Goal: Transaction & Acquisition: Purchase product/service

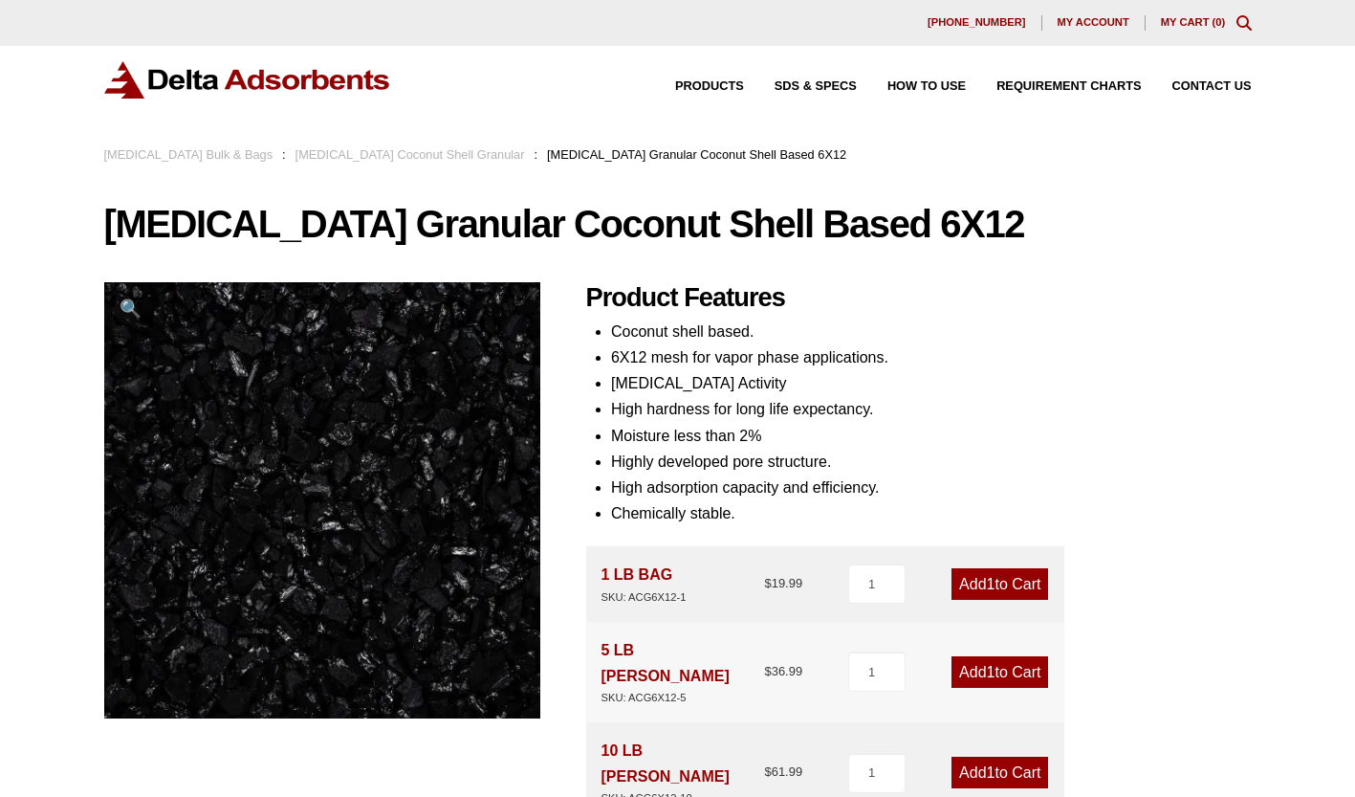
click at [217, 154] on link "Activated Carbon Bulk & Bags" at bounding box center [188, 154] width 169 height 14
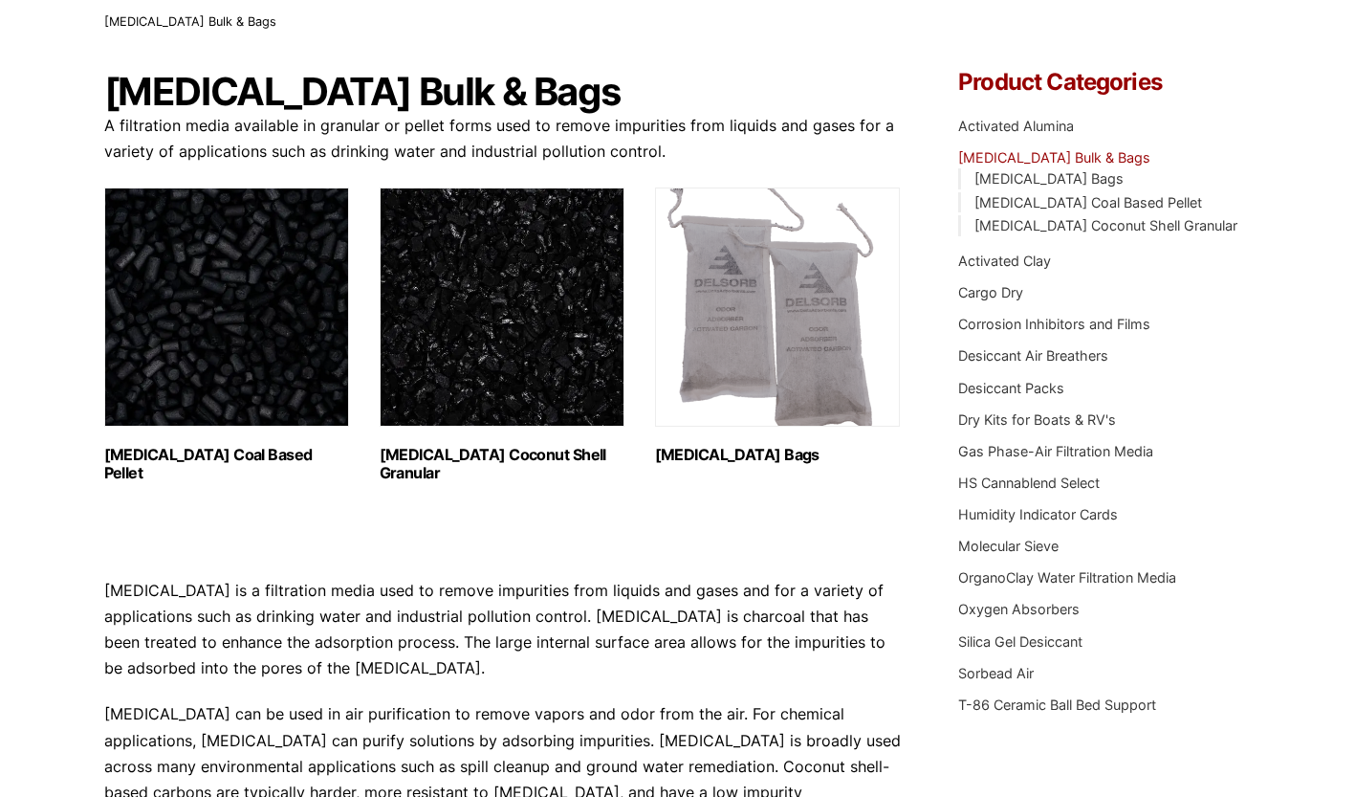
scroll to position [133, 0]
click at [528, 403] on img "Visit product category Activated Carbon Coconut Shell Granular" at bounding box center [502, 306] width 245 height 239
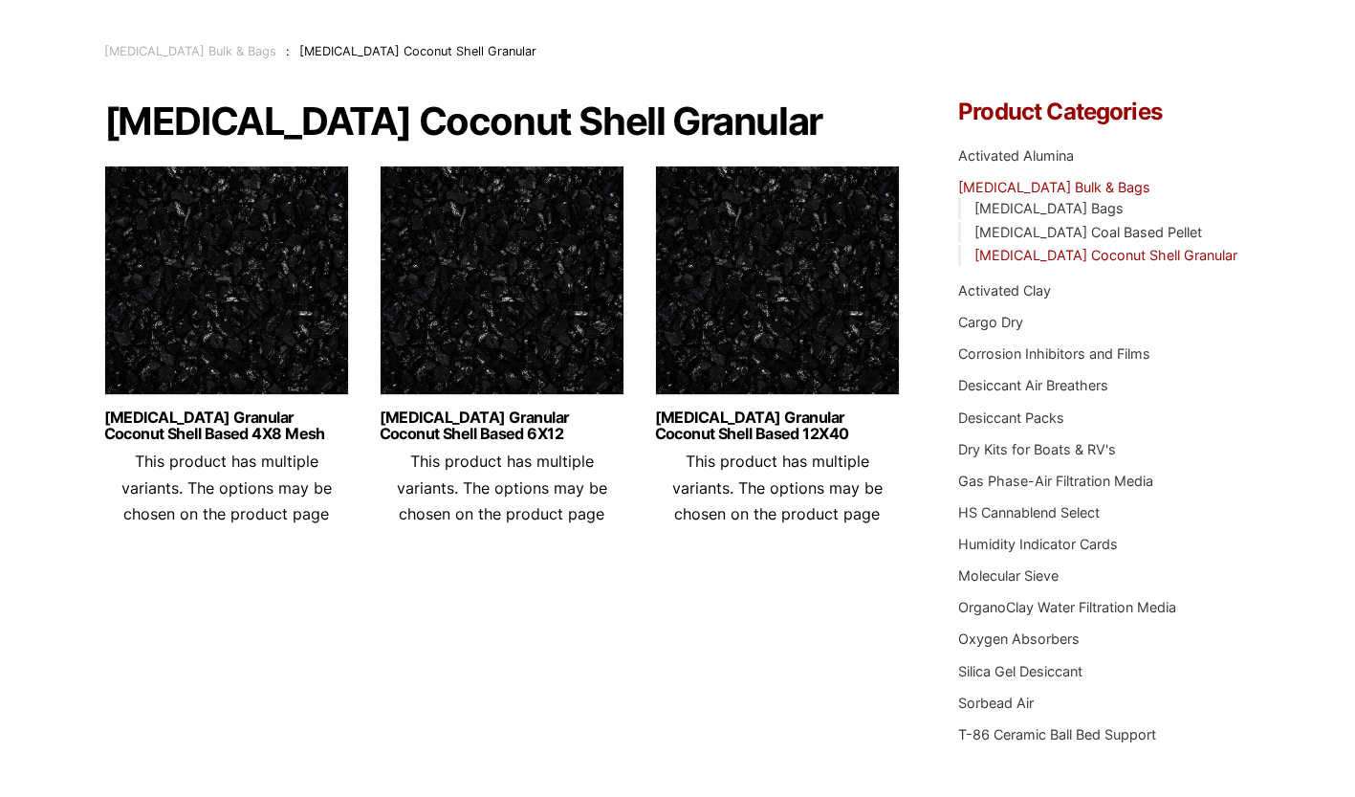
scroll to position [106, 0]
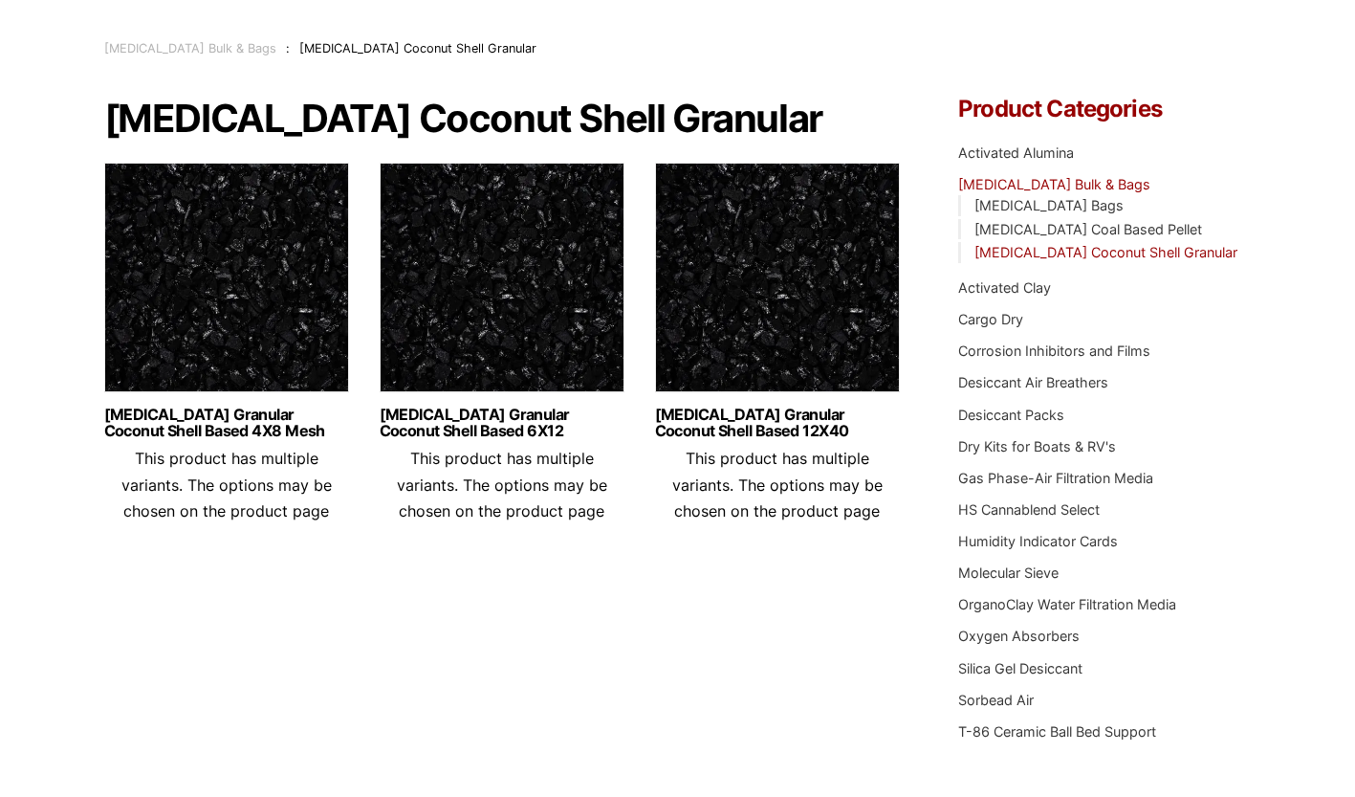
click at [276, 385] on img at bounding box center [226, 282] width 245 height 239
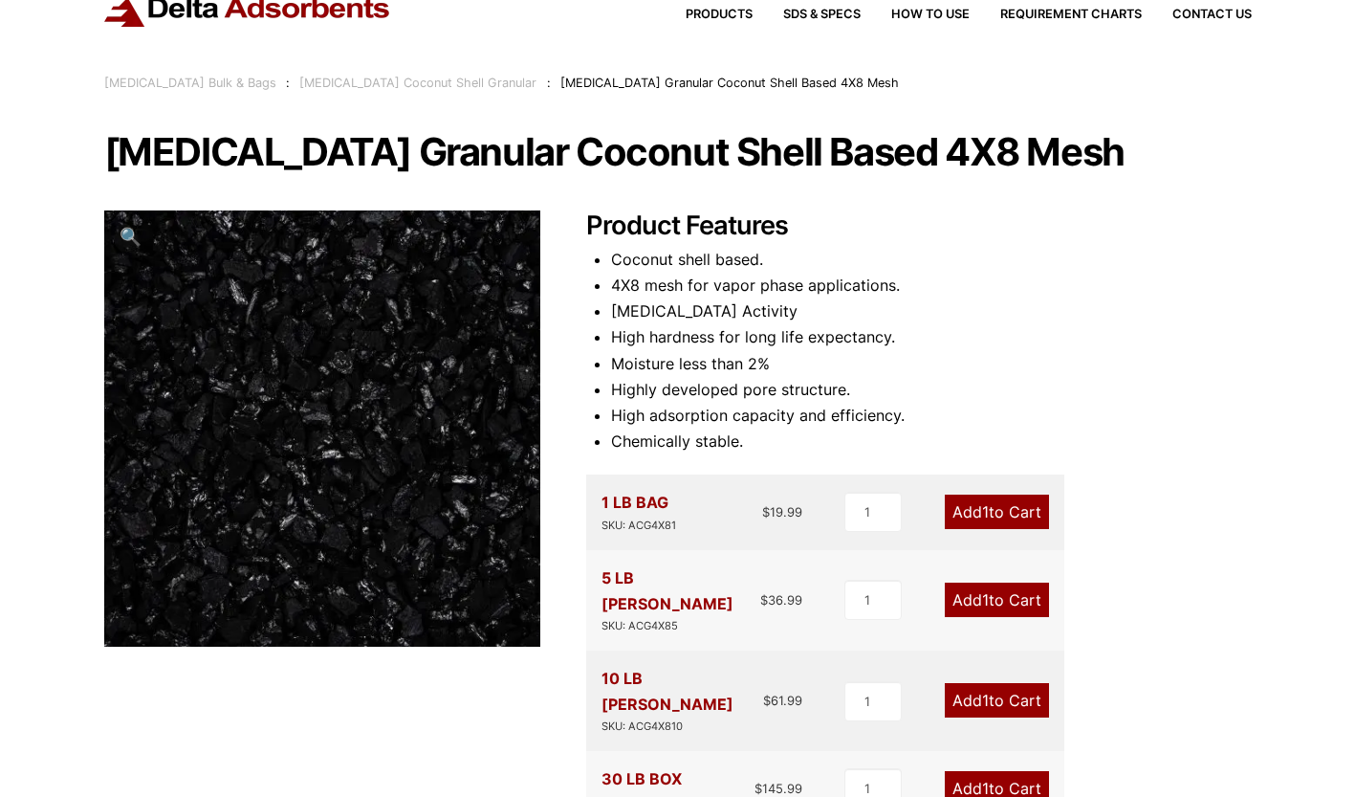
scroll to position [76, 0]
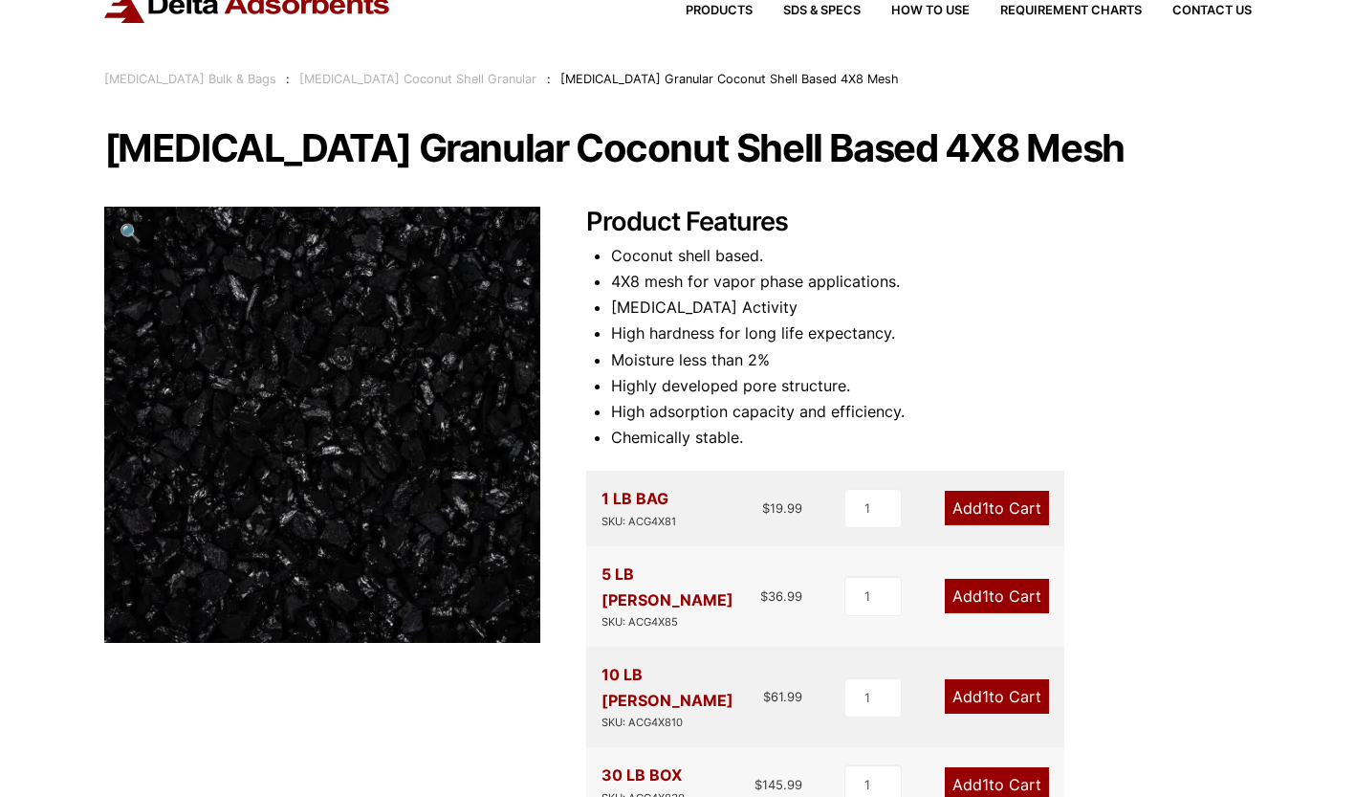
click at [1007, 515] on link "Add 1 to Cart" at bounding box center [997, 508] width 104 height 34
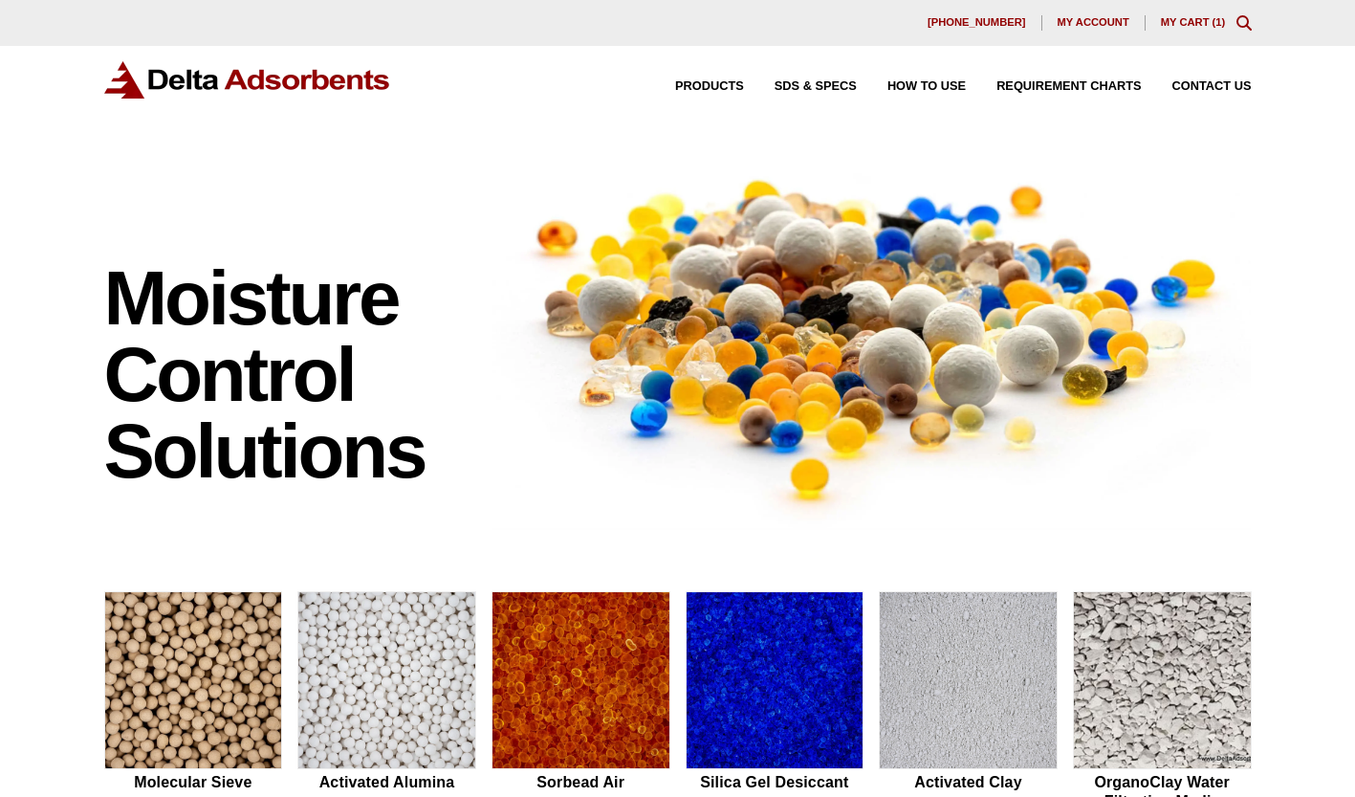
click at [1196, 21] on link "My Cart ( 1 )" at bounding box center [1193, 21] width 65 height 11
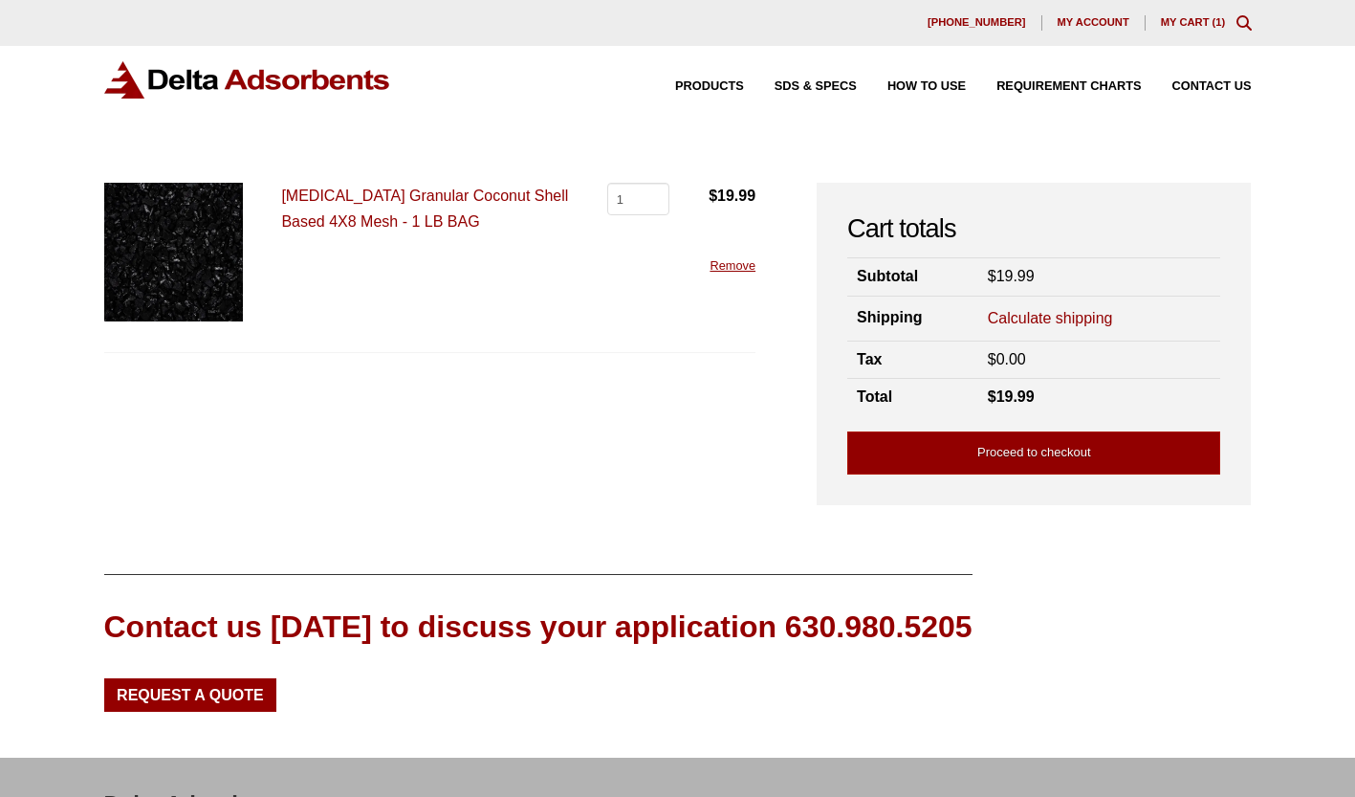
click at [1073, 319] on link "Calculate shipping" at bounding box center [1050, 318] width 125 height 21
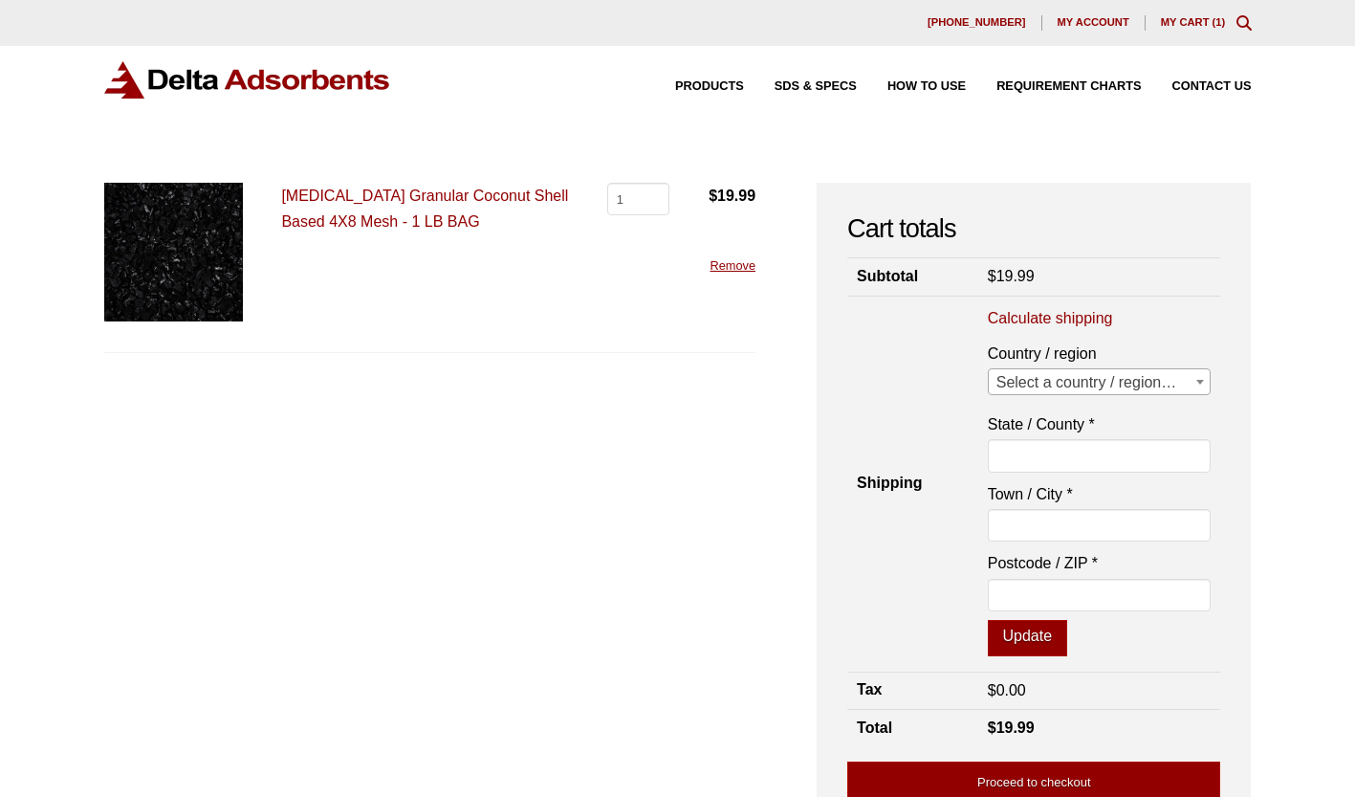
click at [1151, 386] on span "Select a country / region…" at bounding box center [1100, 382] width 222 height 27
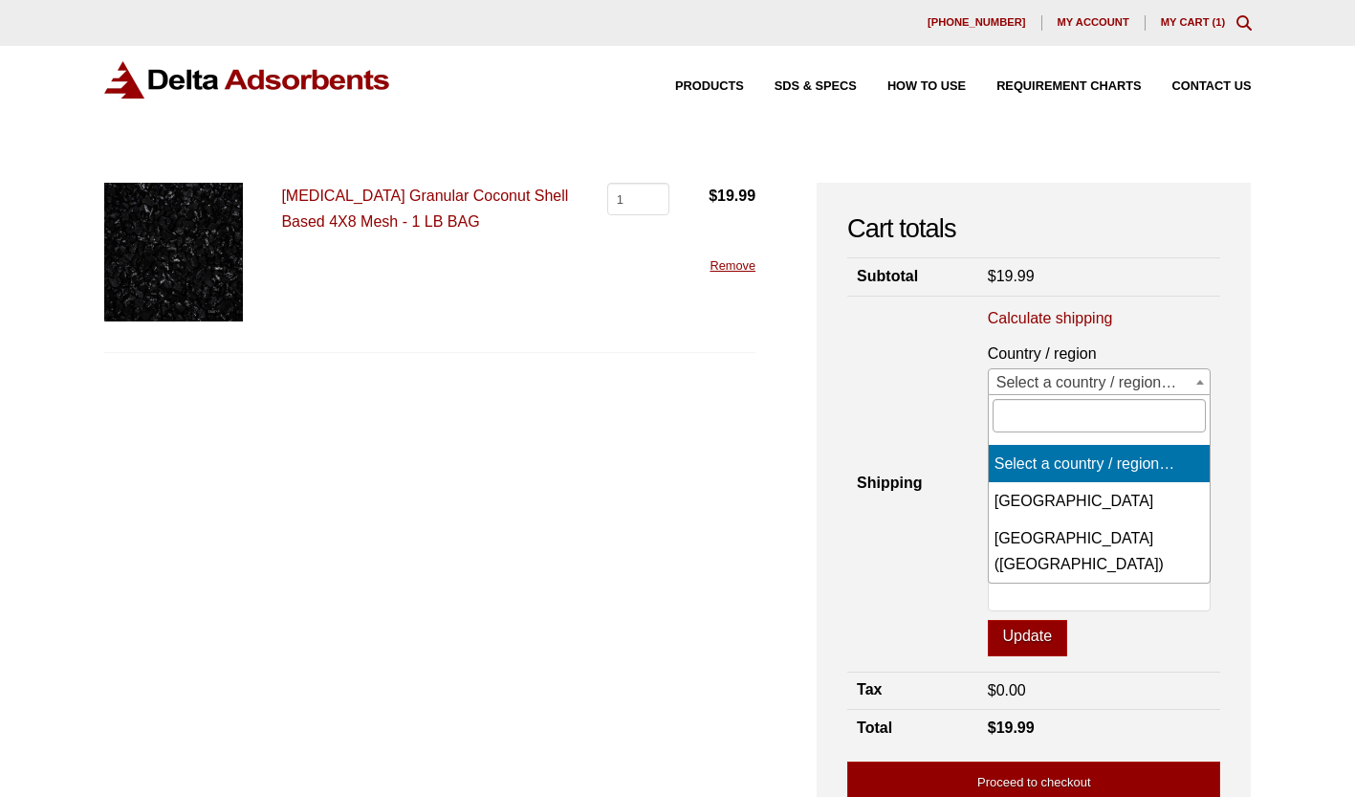
select select "US"
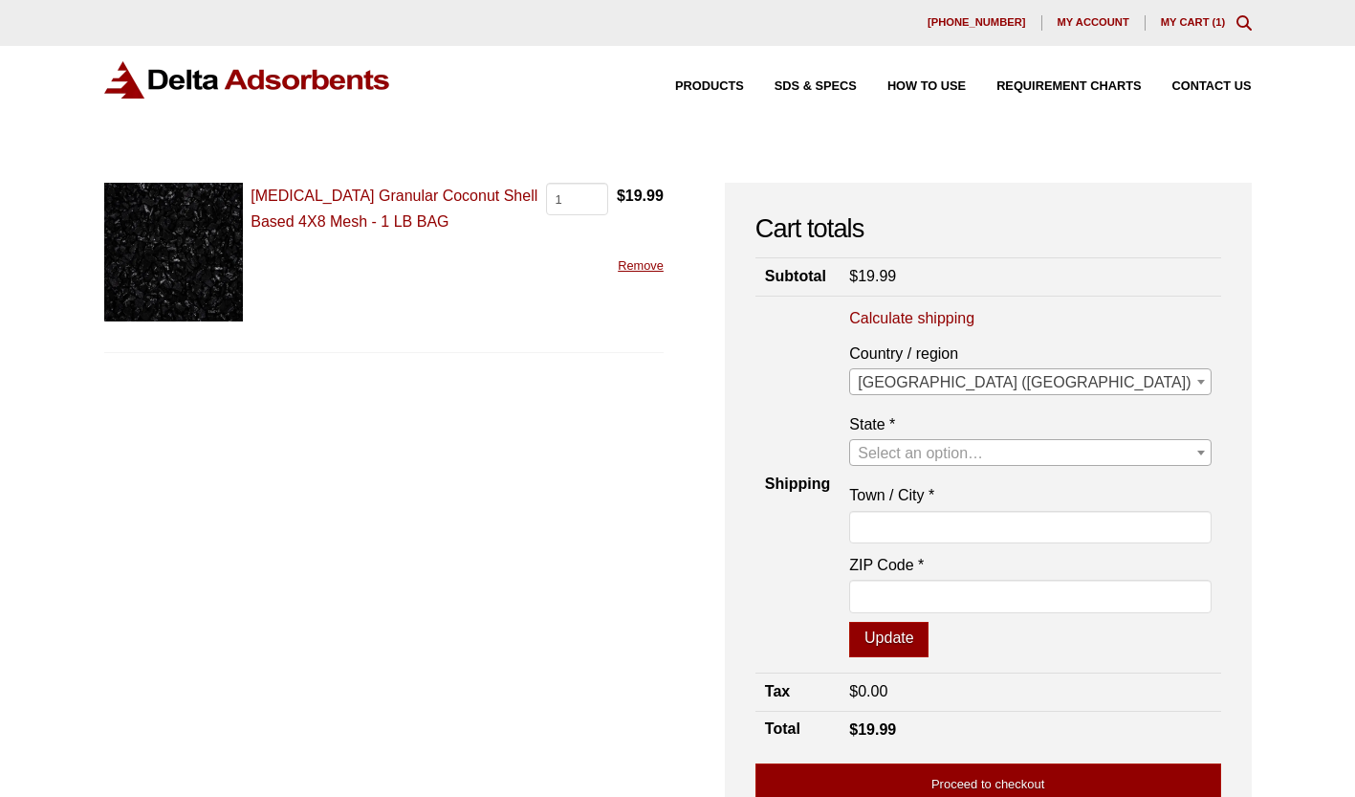
click at [1129, 447] on span "Select an option…" at bounding box center [1030, 453] width 360 height 27
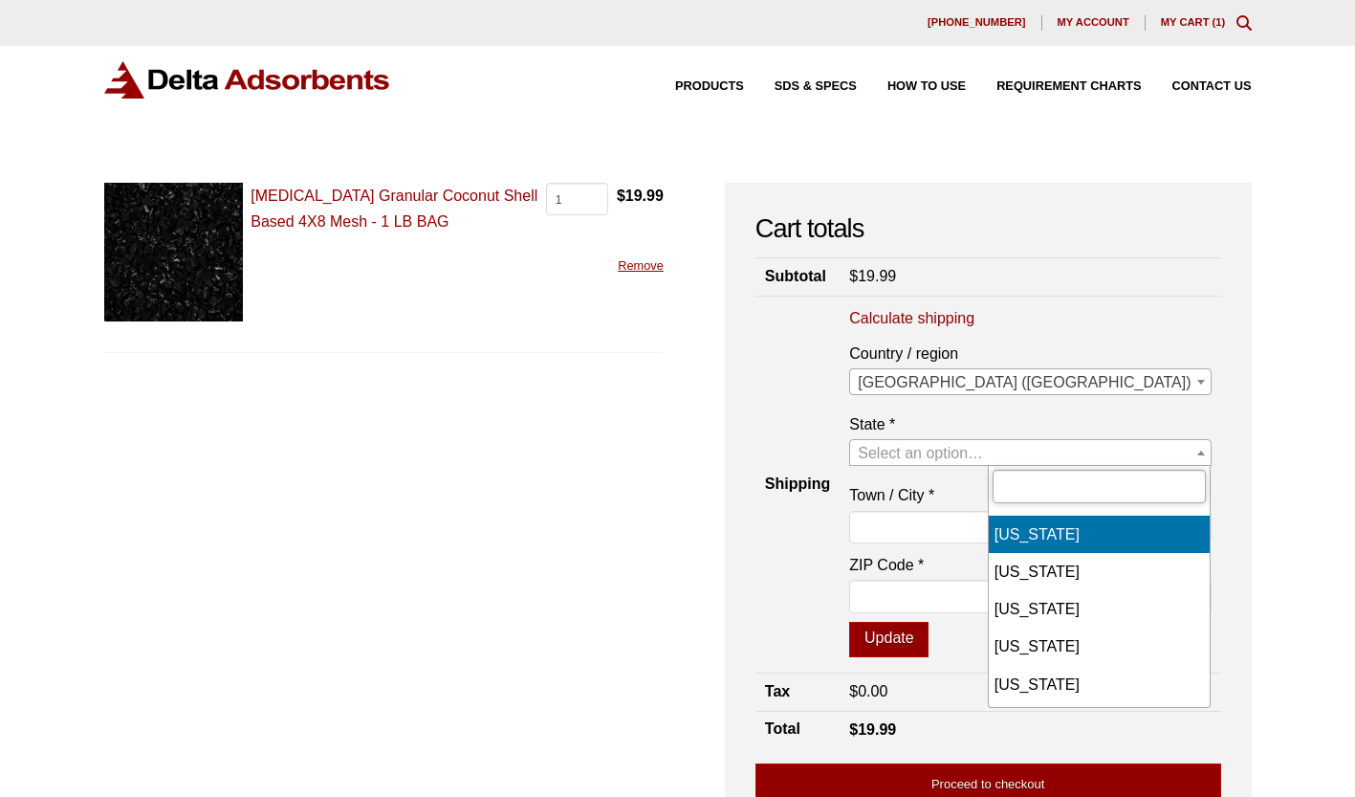
click at [1090, 484] on input "text" at bounding box center [1100, 486] width 214 height 33
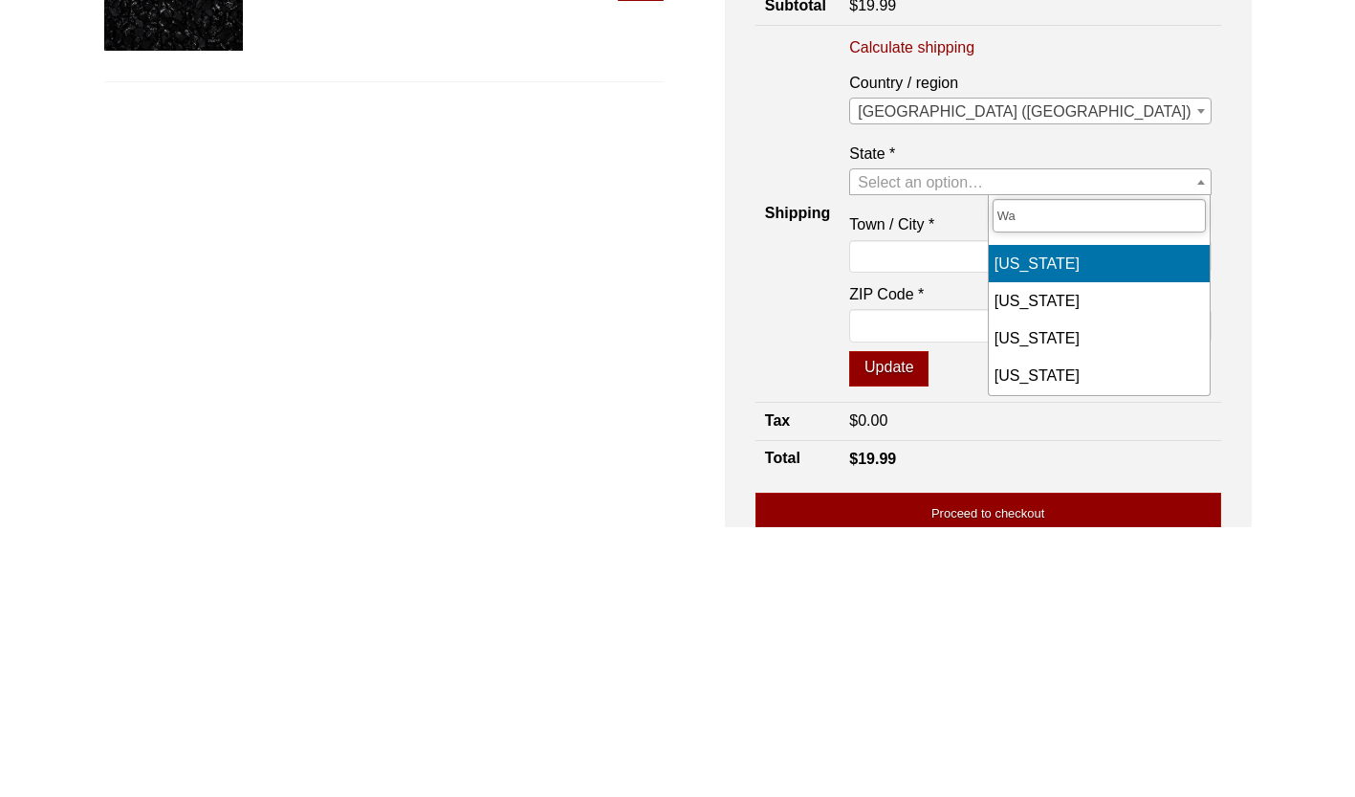
type input "Wa"
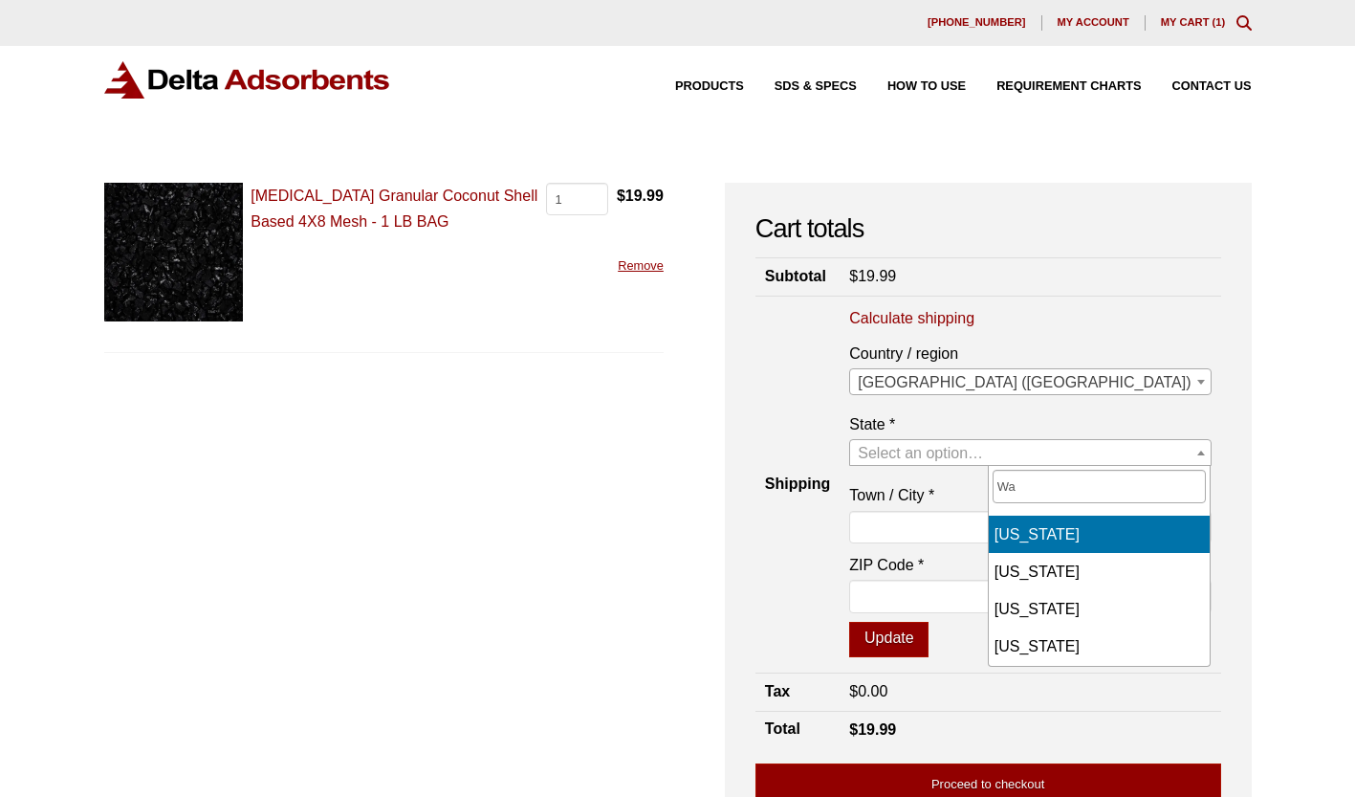
click at [1079, 377] on span "[GEOGRAPHIC_DATA] ([GEOGRAPHIC_DATA])" at bounding box center [1030, 382] width 360 height 27
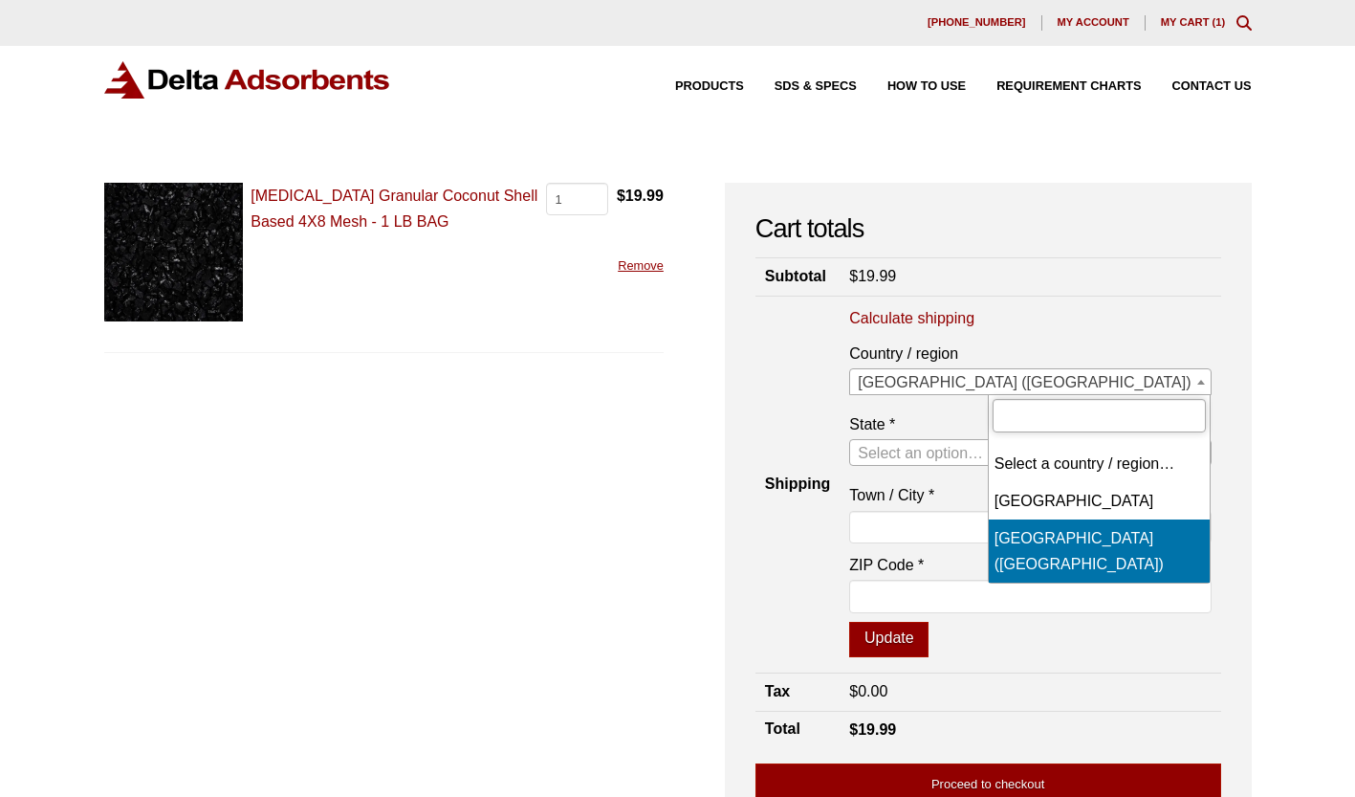
click at [1085, 411] on input "text" at bounding box center [1100, 415] width 214 height 33
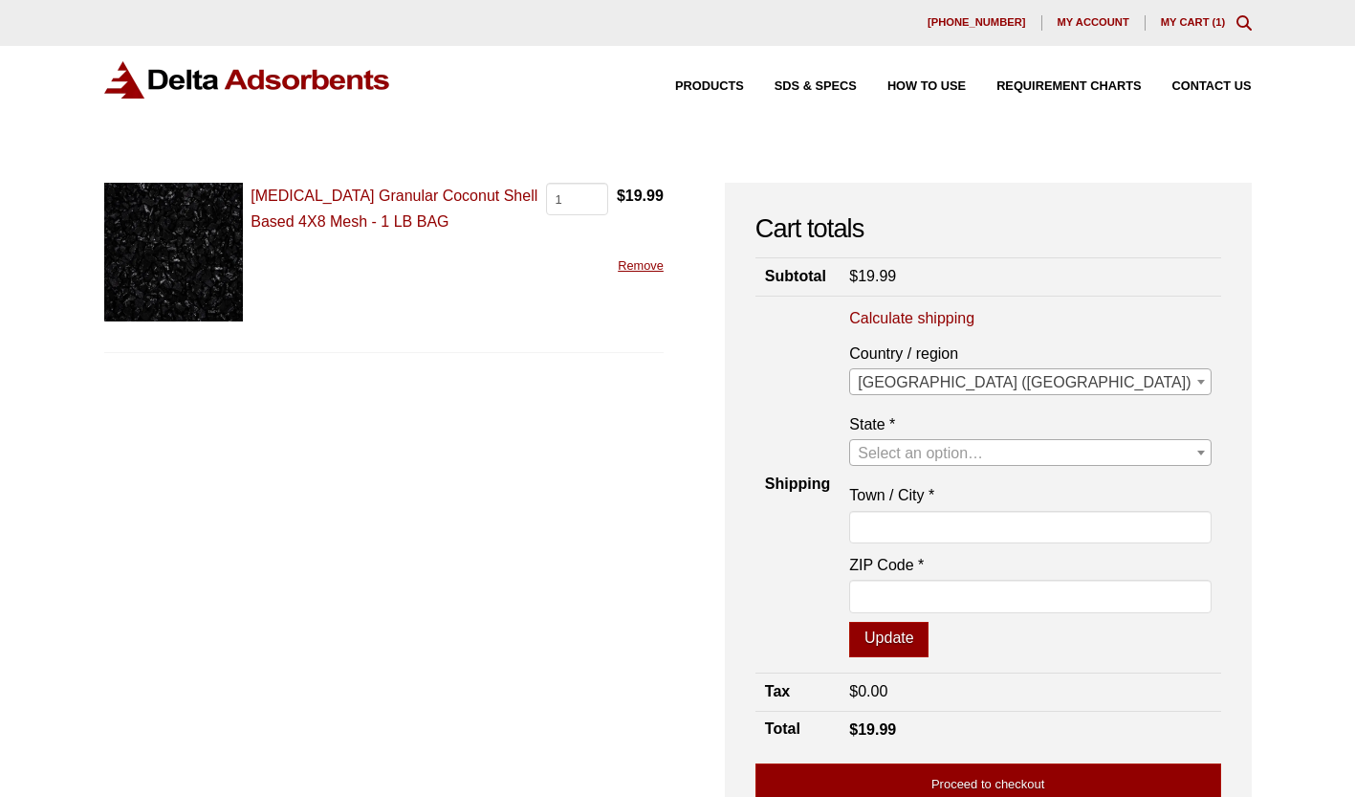
click at [1201, 452] on b at bounding box center [1202, 453] width 8 height 5
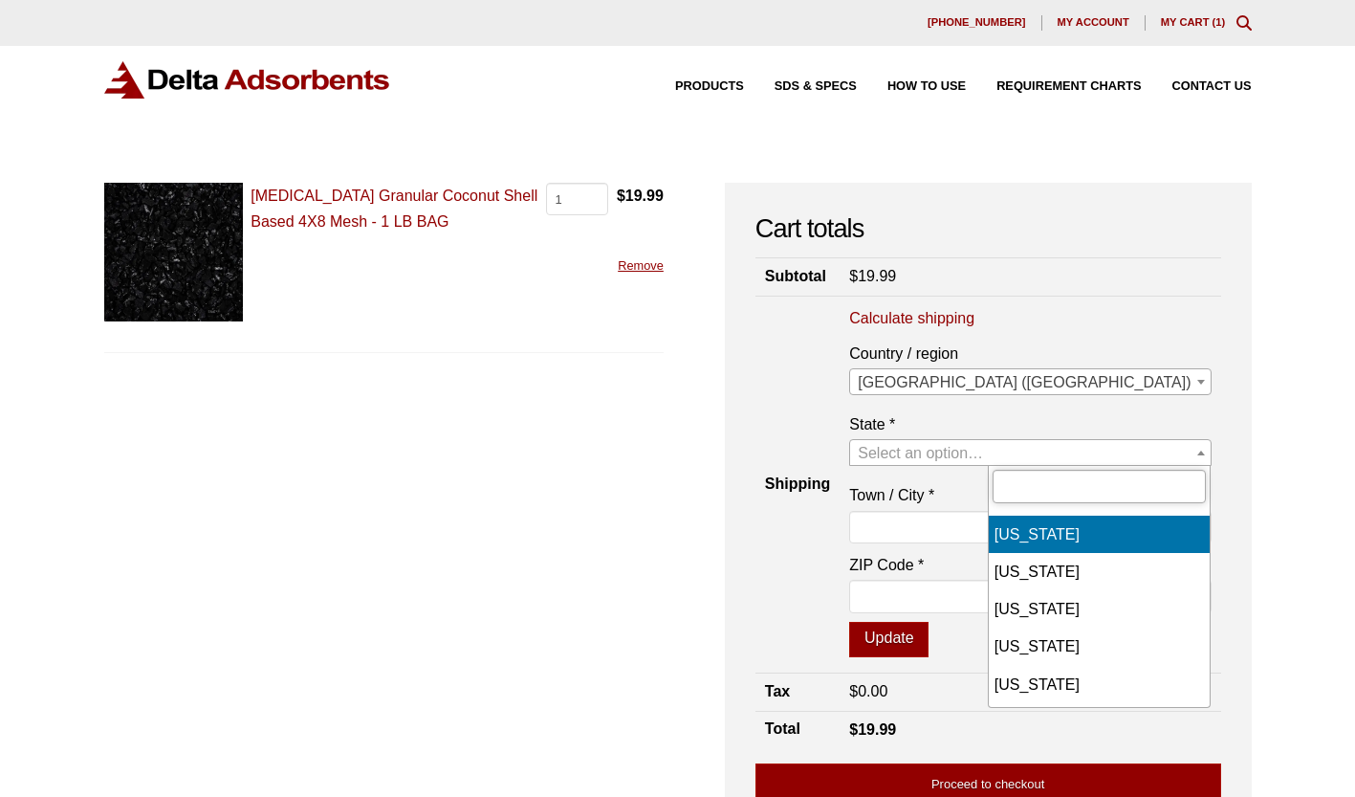
click at [1066, 486] on input "text" at bounding box center [1100, 486] width 214 height 33
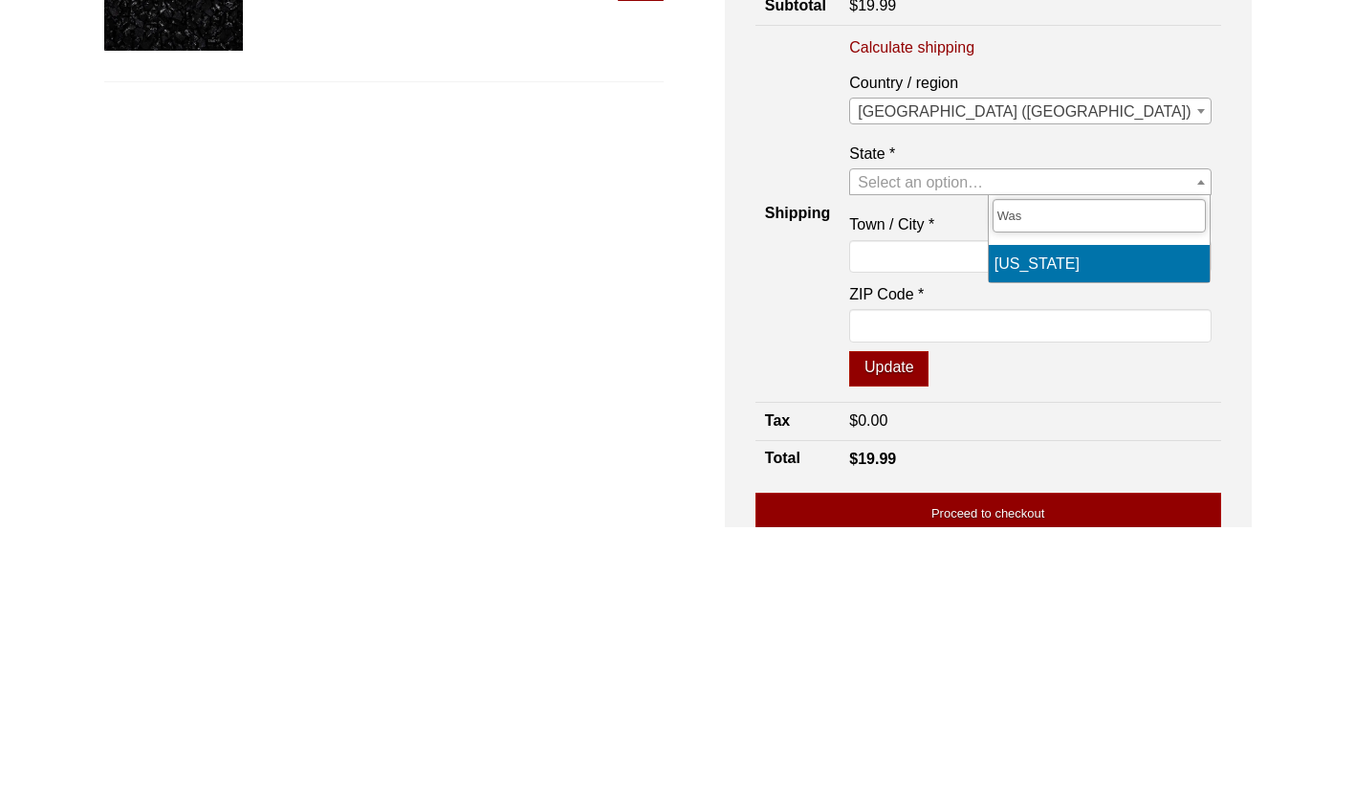
type input "Was"
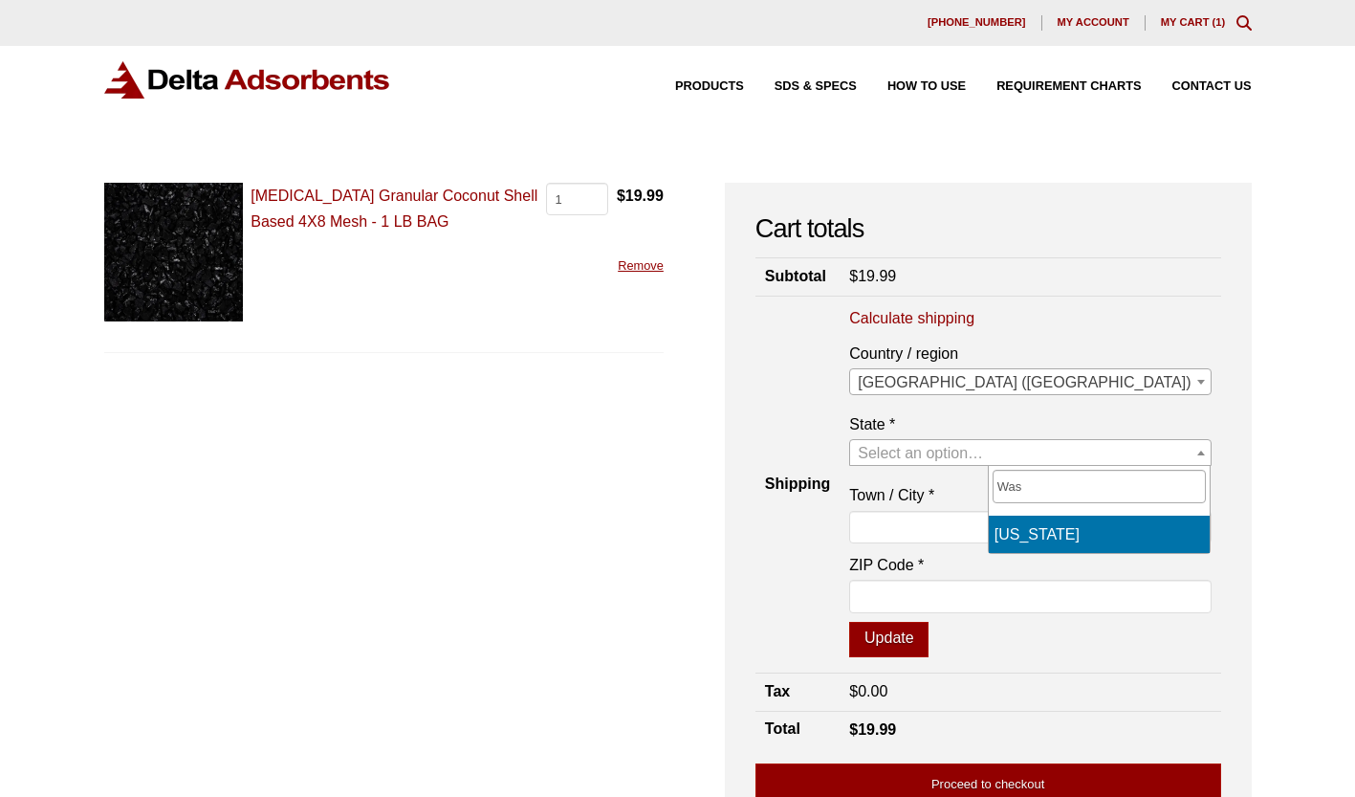
select select "WA"
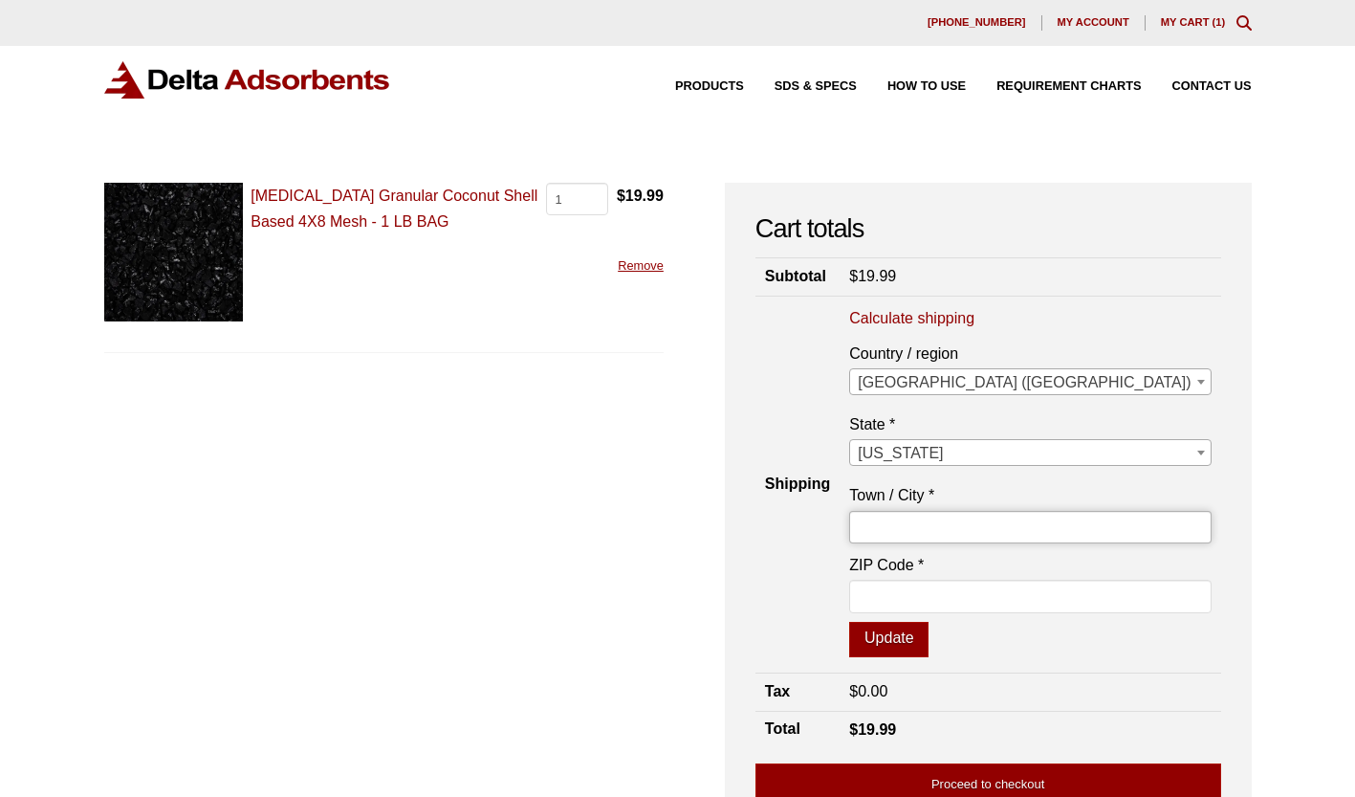
click at [1113, 529] on input "Town / City *" at bounding box center [1030, 527] width 362 height 33
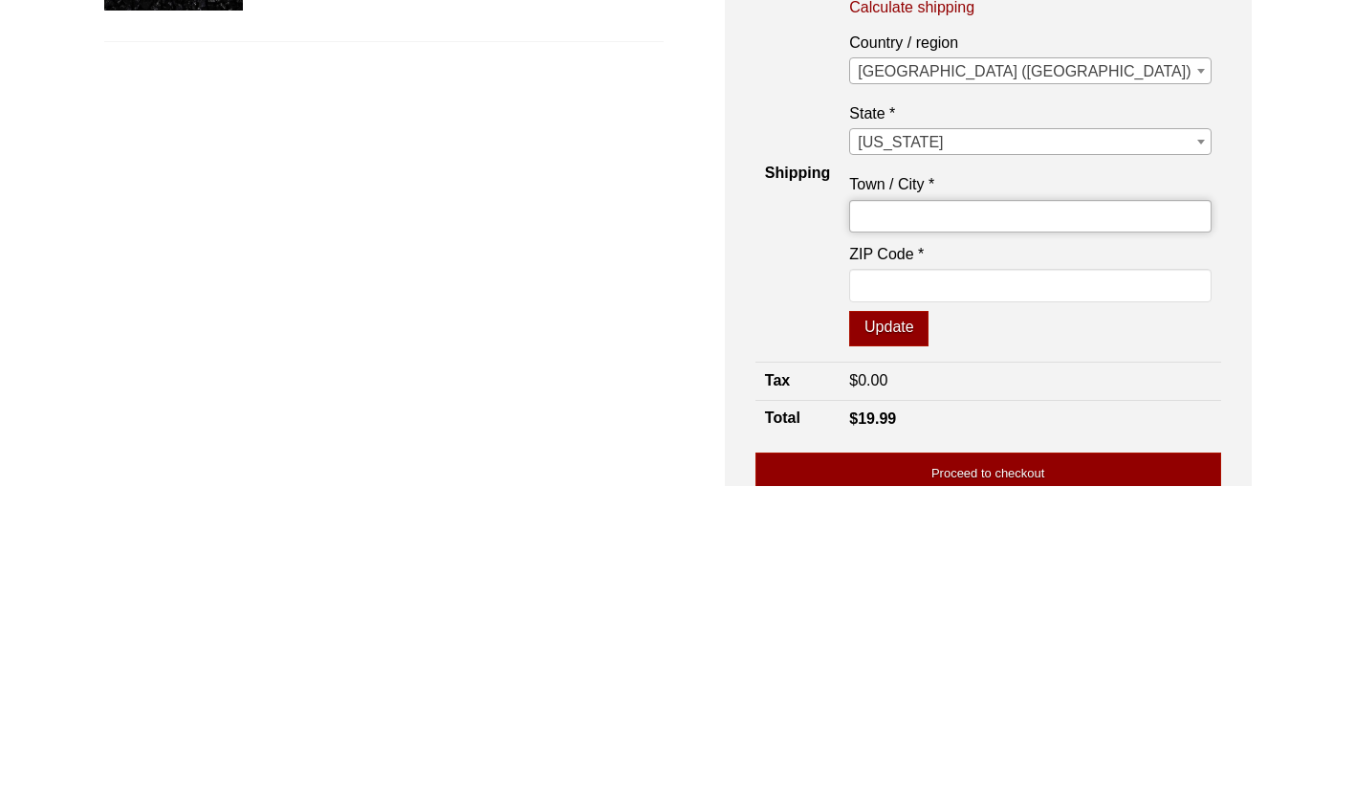
click at [1098, 523] on input "Town / City *" at bounding box center [1030, 527] width 362 height 33
type input "[GEOGRAPHIC_DATA]"
type input "98059"
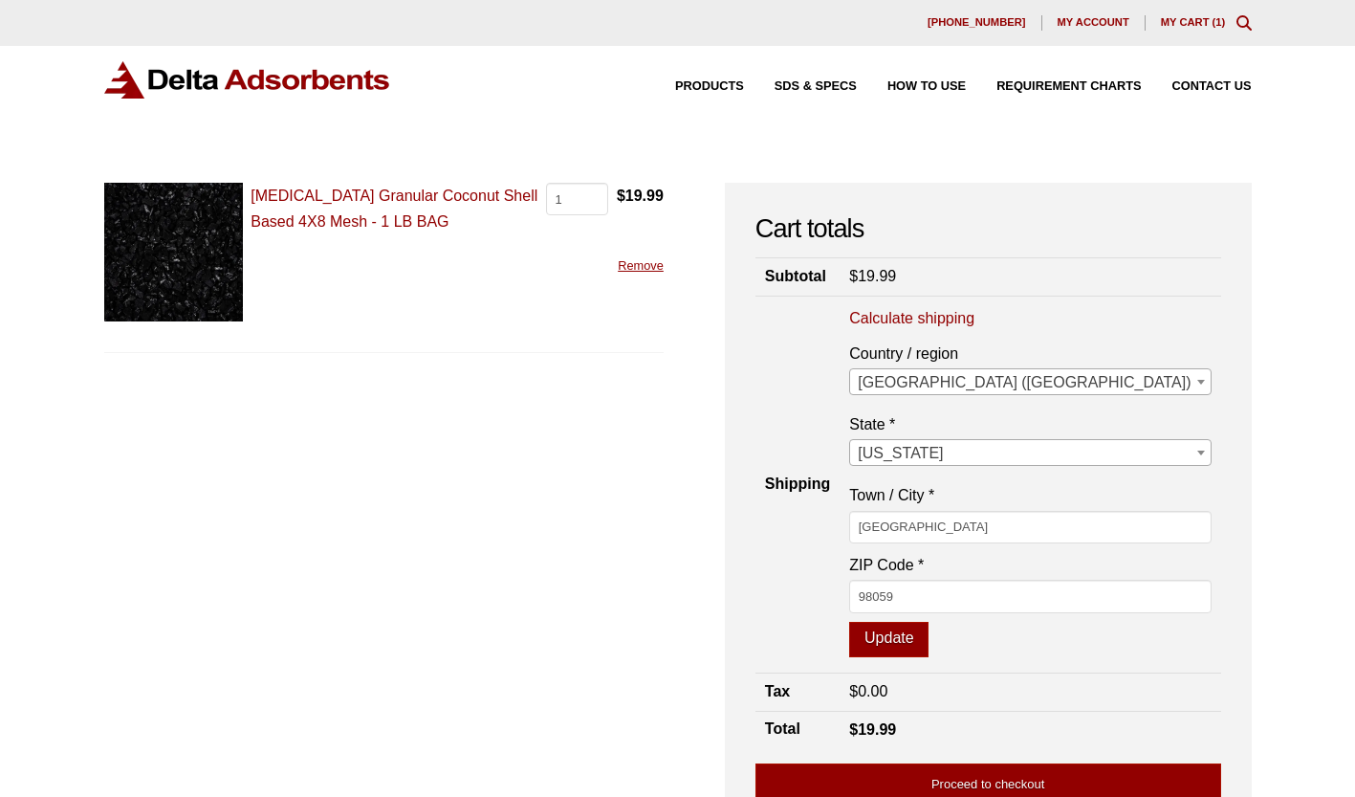
click at [929, 644] on button "Update" at bounding box center [888, 640] width 79 height 36
